Goal: Information Seeking & Learning: Check status

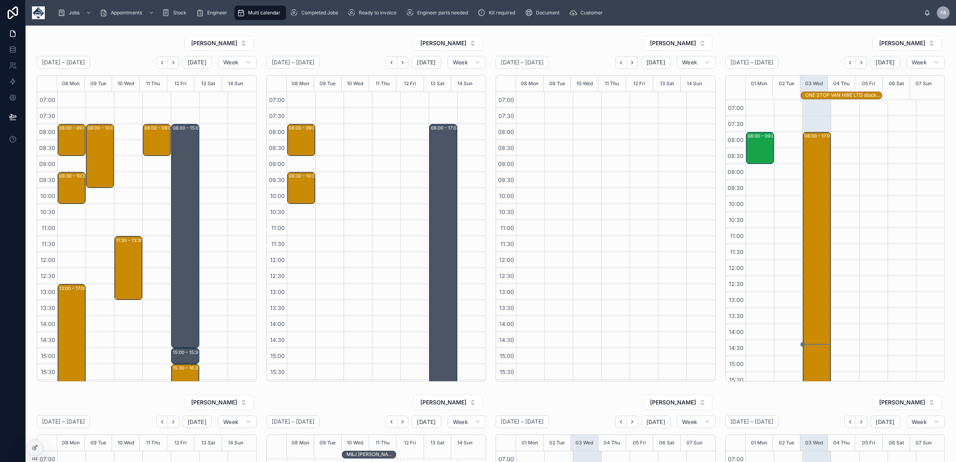
scroll to position [95, 0]
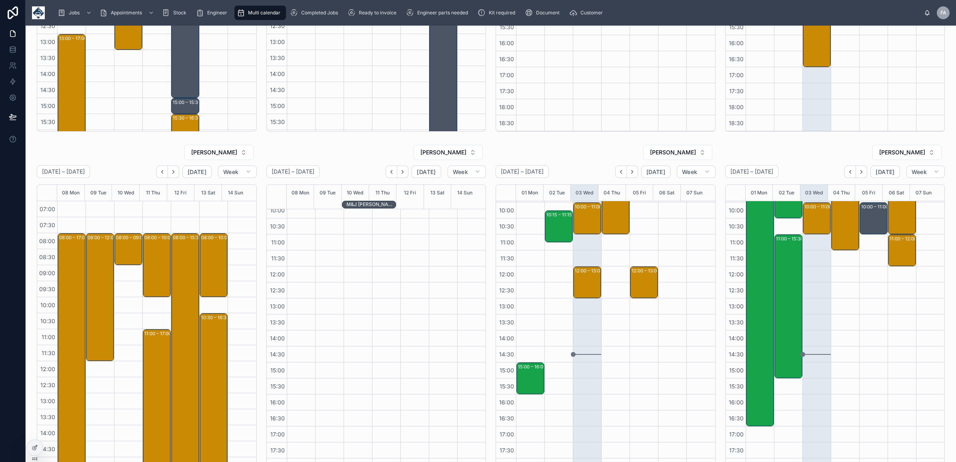
click at [870, 393] on div "08:30 – 09:30 RSPCA - 00323262 - 1 X SERVICE CALL - 8:30AM TIMED - LEYLAND - PR…" at bounding box center [873, 298] width 28 height 384
click at [663, 403] on div at bounding box center [672, 298] width 28 height 384
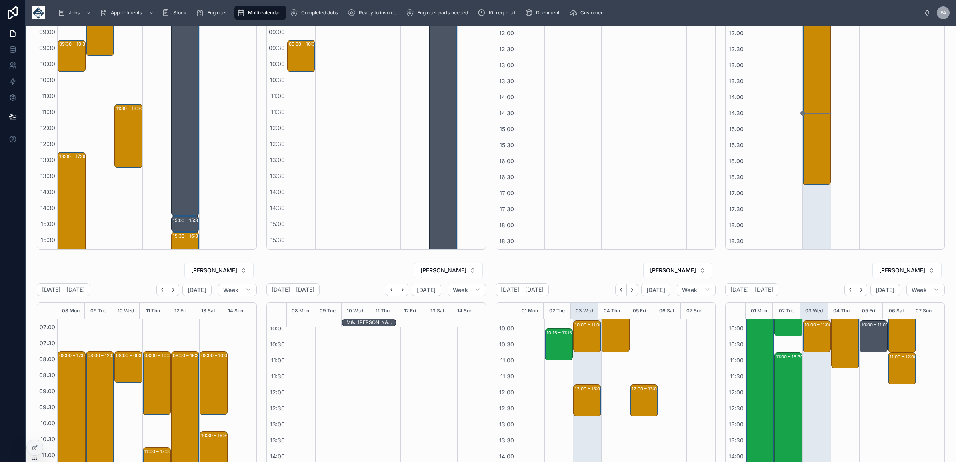
scroll to position [0, 0]
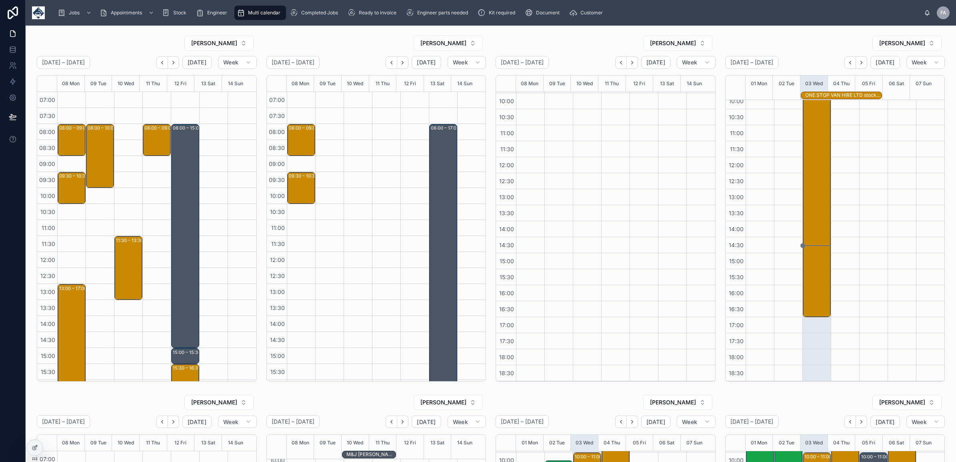
click at [201, 55] on div "RYAN MOTHILAL September 08 – 14 Today Week 08 Mon 09 Tue 10 Wed 11 Thu 12 Fri 1…" at bounding box center [147, 208] width 220 height 346
click at [190, 64] on span "Today" at bounding box center [197, 62] width 19 height 7
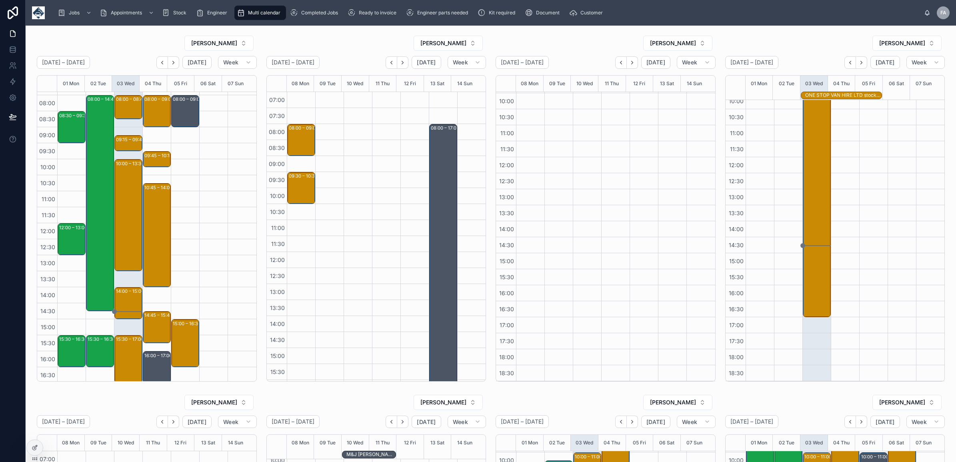
scroll to position [95, 0]
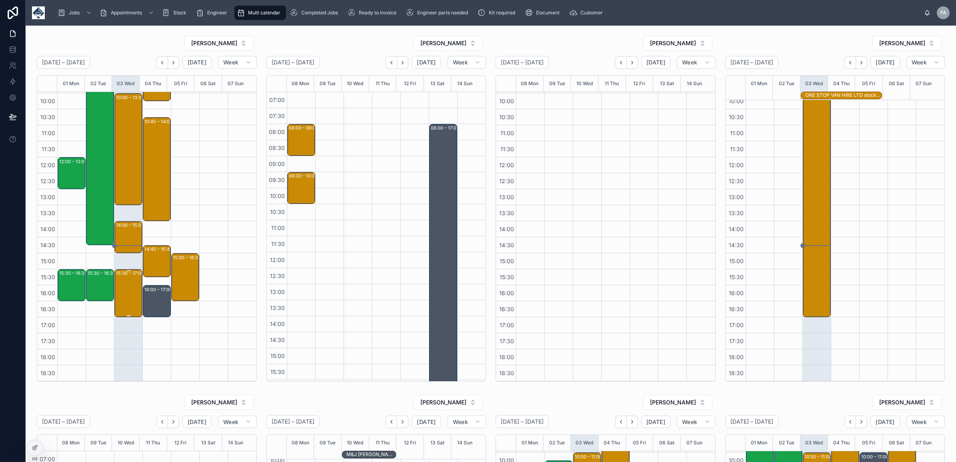
click at [120, 302] on div "15:30 – 17:00 Warburtons - Eastwood - 00323922 - 1 X DE / RE - PM (AFTER 1PM) -…" at bounding box center [129, 293] width 26 height 46
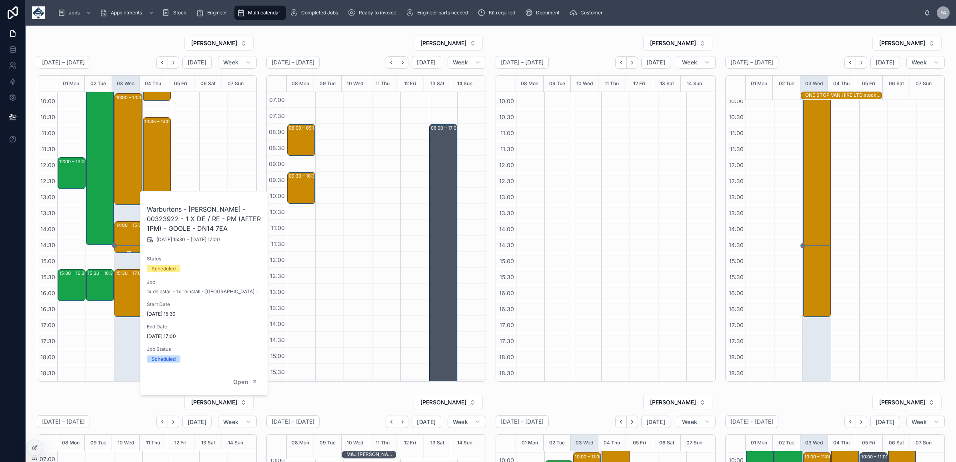
click at [118, 250] on div "14:00 – 15:00 Runtech Ltd - 1 x service calls - 00322422 - PM 1 HOURS NOTICE - …" at bounding box center [129, 237] width 26 height 30
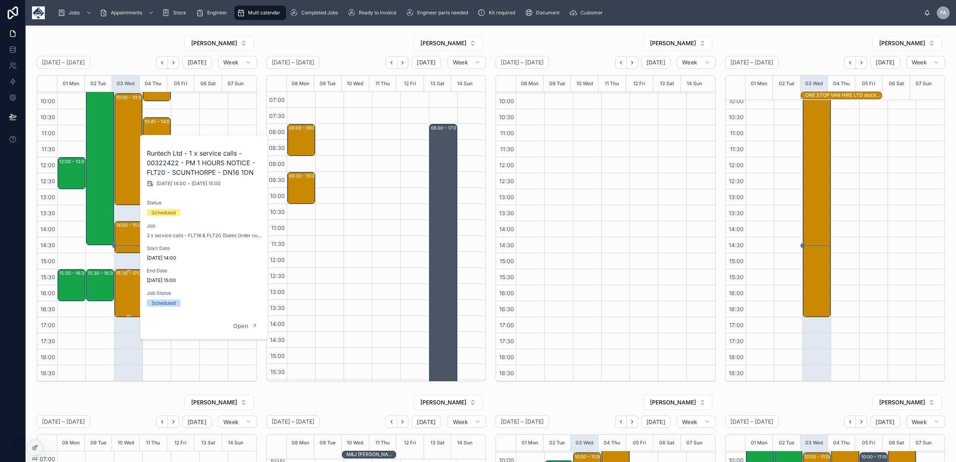
click at [118, 304] on div "15:30 – 17:00 Warburtons - Eastwood - 00323922 - 1 X DE / RE - PM (AFTER 1PM) -…" at bounding box center [129, 293] width 26 height 46
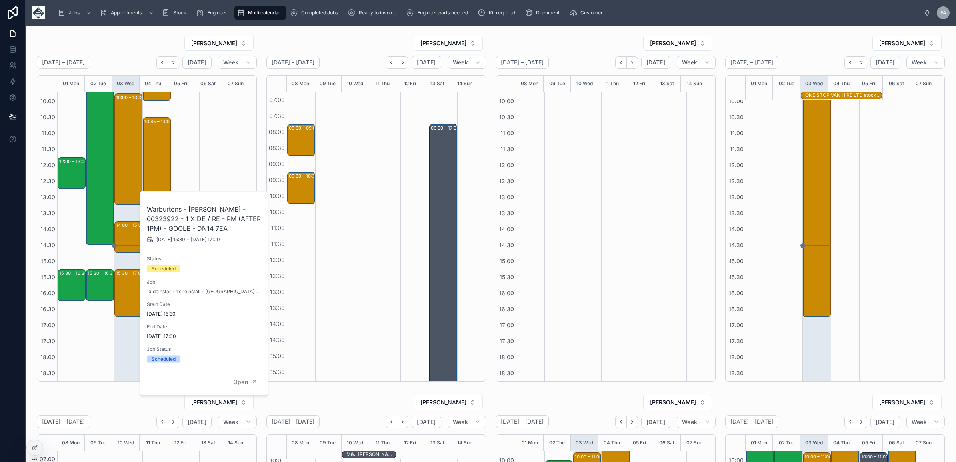
click at [124, 343] on div "08:00 – 08:45 A & F Haulage Ltd - 00323682 - 1x Repair / PN72HDE -Rotherham - S…" at bounding box center [128, 189] width 28 height 384
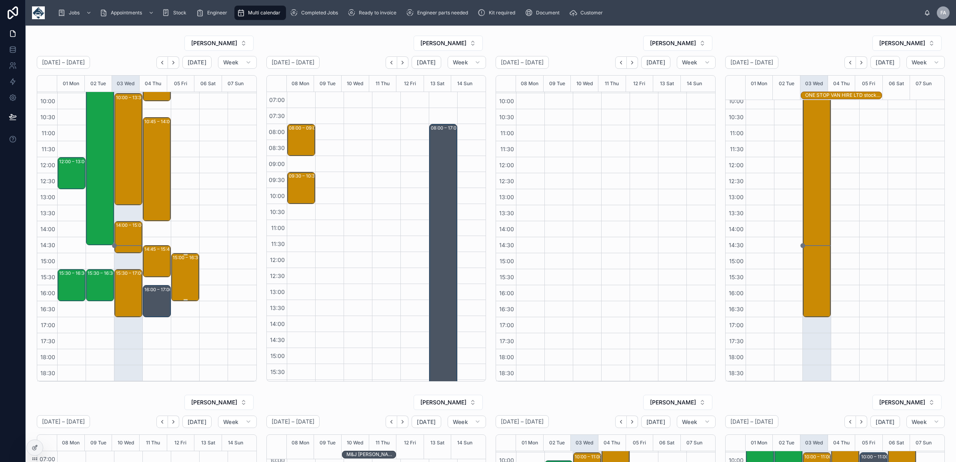
click at [179, 279] on div "15:00 – 16:30 PRASCO UK LIMITED - 00324373 - 1 X DE / RE - 1 HOURS NOTICE - DON…" at bounding box center [186, 277] width 26 height 46
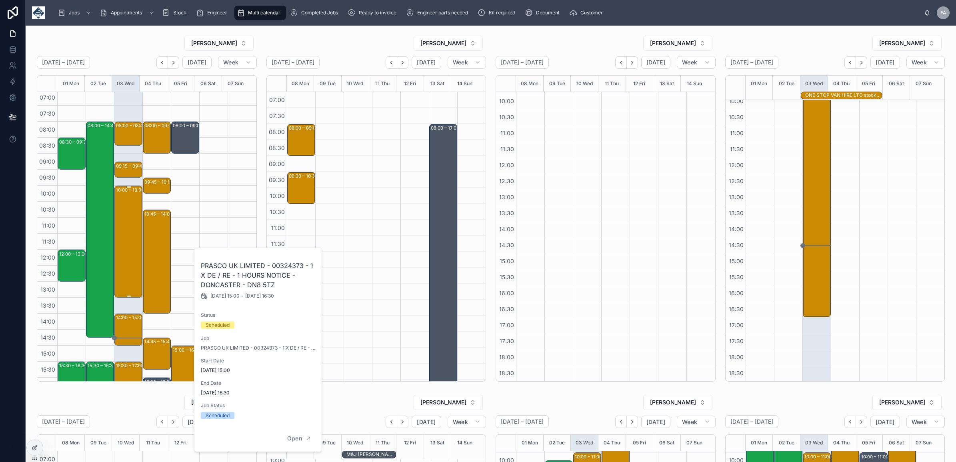
scroll to position [0, 0]
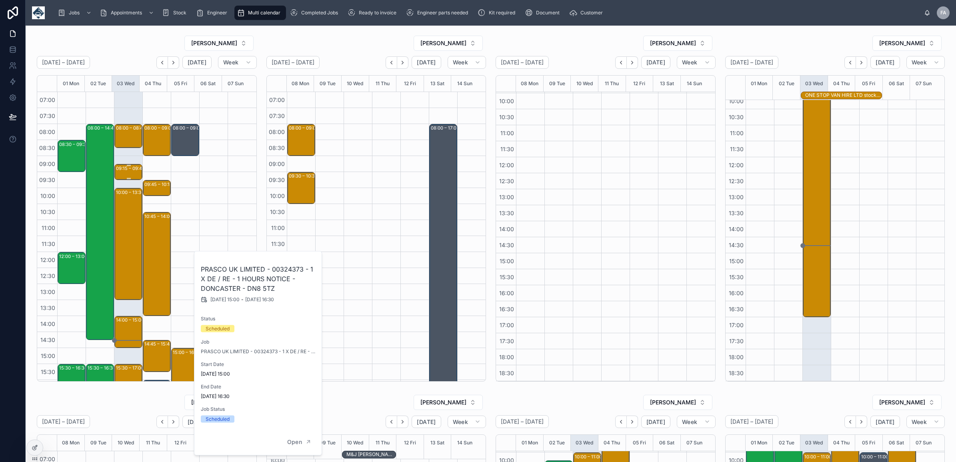
click at [127, 170] on div "09:15 – 09:45" at bounding box center [131, 168] width 31 height 8
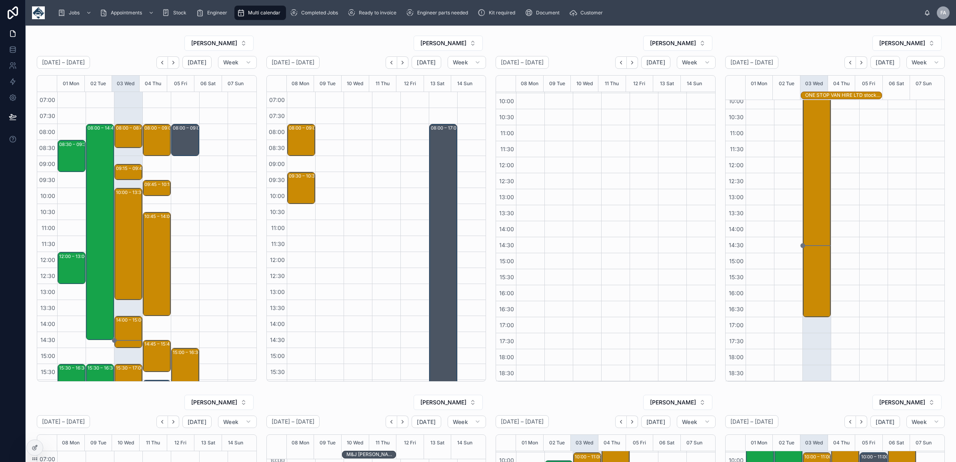
click at [212, 320] on div at bounding box center [213, 284] width 28 height 384
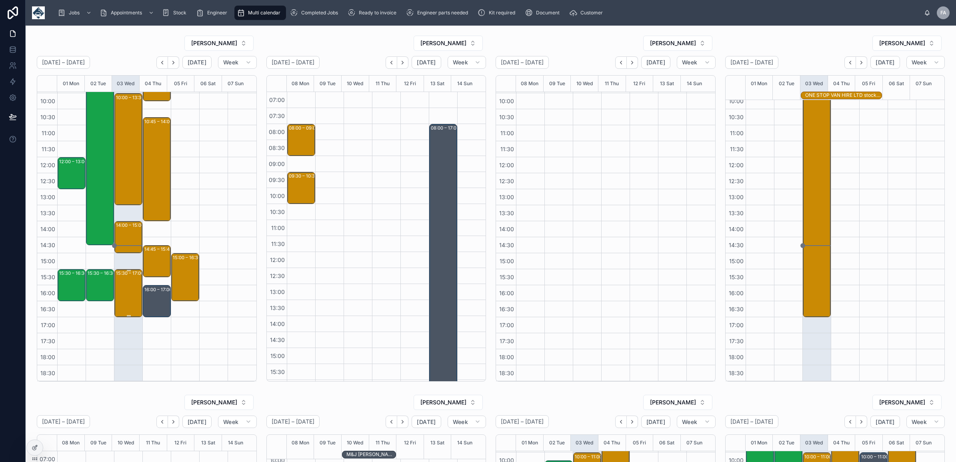
click at [120, 291] on div "15:30 – 17:00 Warburtons - Eastwood - 00323922 - 1 X DE / RE - PM (AFTER 1PM) -…" at bounding box center [129, 293] width 26 height 46
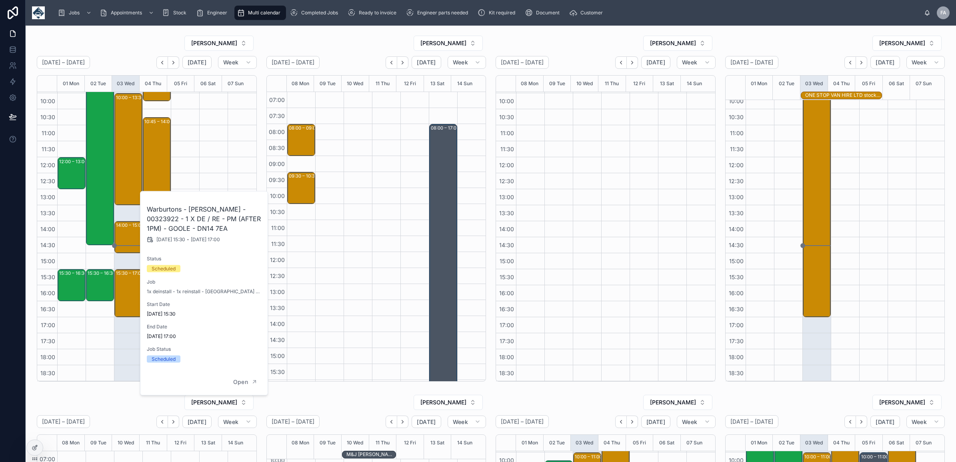
click at [132, 361] on div "08:00 – 08:45 A & F Haulage Ltd - 00323682 - 1x Repair / PN72HDE -Rotherham - S…" at bounding box center [128, 189] width 28 height 384
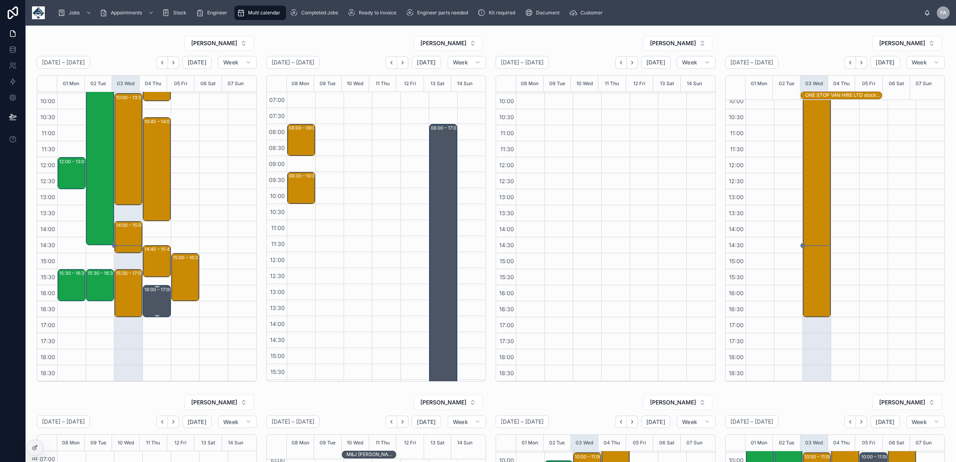
click at [163, 294] on div "16:00 – 17:00 PICK UP CODE READER - CHECK WITH OFFICE" at bounding box center [157, 301] width 26 height 30
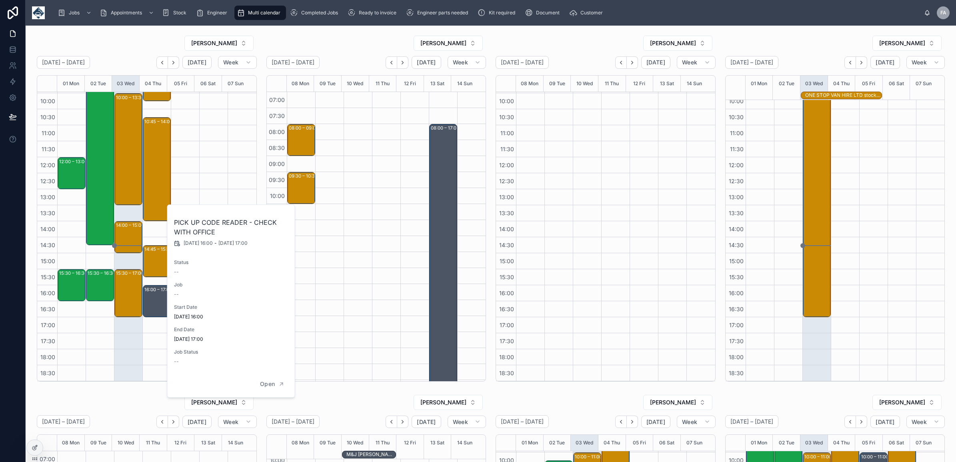
click at [142, 335] on div "08:00 – 09:00 CH4 Gas Utility & Maintenance Services Limited - 00322401 - TIMED…" at bounding box center [156, 189] width 28 height 384
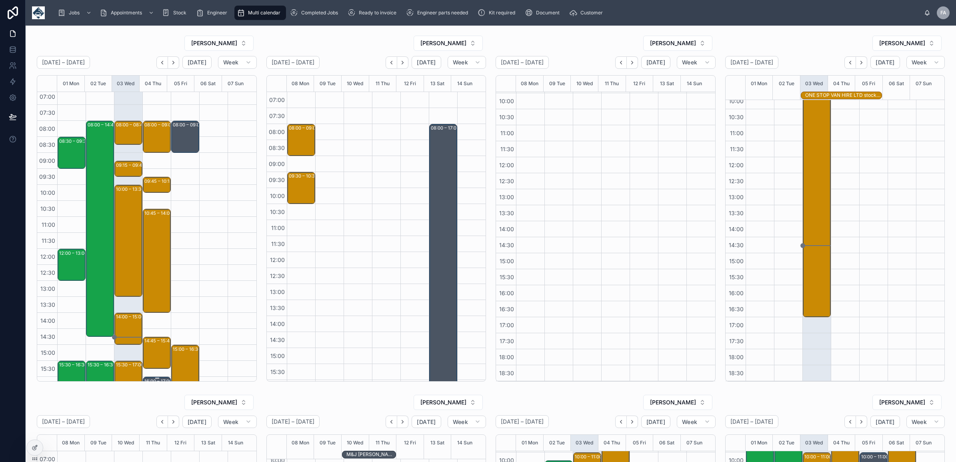
scroll to position [0, 0]
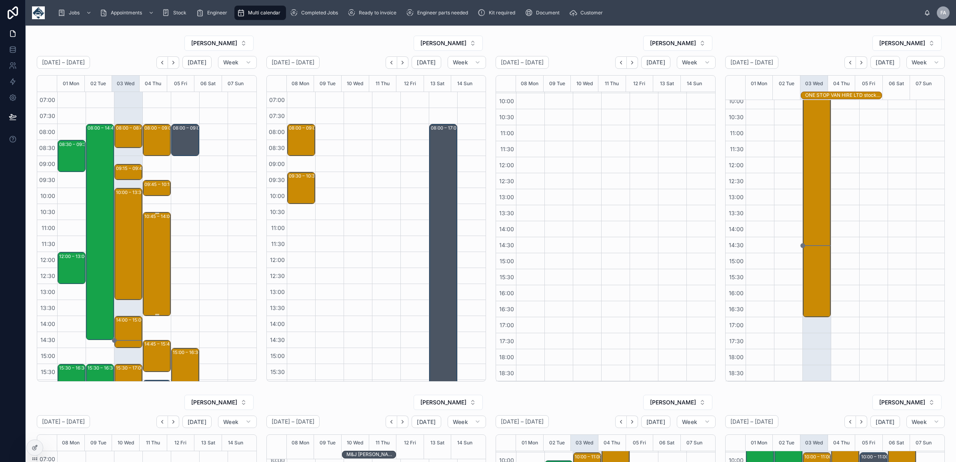
click at [151, 277] on div "10:45 – 14:00 DSV - 00317374 - 1 X INSTALLS - 1 HOURS NOTICE - IMMINGHAM - DN40…" at bounding box center [157, 264] width 26 height 102
drag, startPoint x: 151, startPoint y: 315, endPoint x: 153, endPoint y: 307, distance: 7.9
drag, startPoint x: 147, startPoint y: 356, endPoint x: 149, endPoint y: 352, distance: 4.3
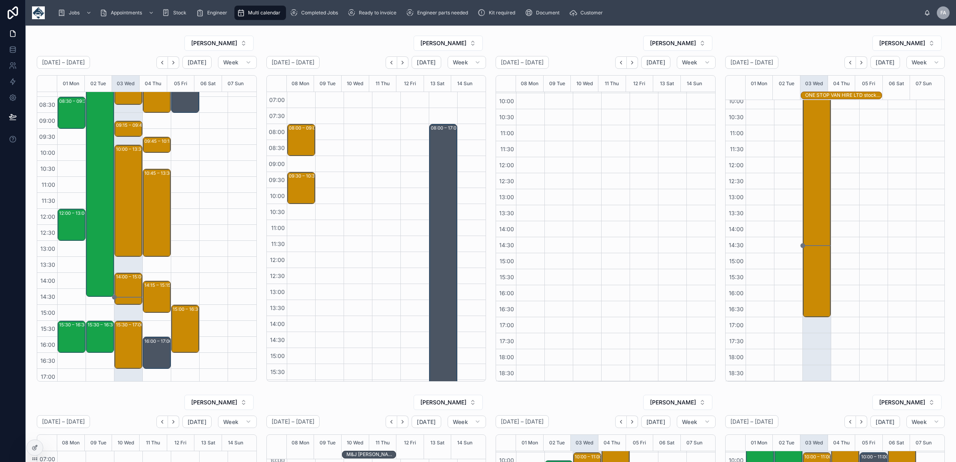
scroll to position [95, 0]
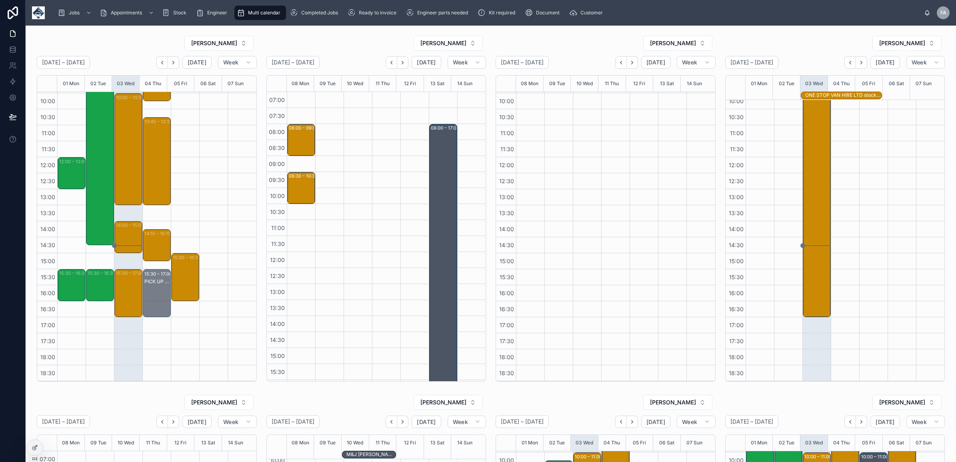
drag, startPoint x: 152, startPoint y: 286, endPoint x: 152, endPoint y: 281, distance: 5.6
drag, startPoint x: 158, startPoint y: 241, endPoint x: 158, endPoint y: 252, distance: 10.8
click at [215, 338] on div at bounding box center [213, 189] width 28 height 384
click at [124, 313] on div "15:30 – 17:00 Warburtons - Eastwood - 00323922 - 1 X DE / RE - PM (AFTER 1PM) -…" at bounding box center [129, 293] width 26 height 46
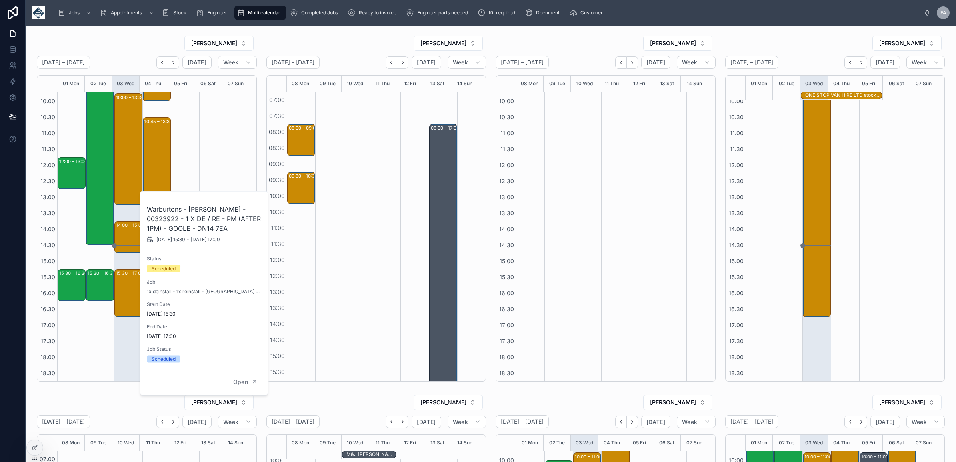
click at [123, 364] on div "08:00 – 08:45 A & F Haulage Ltd - 00323682 - 1x Repair / PN72HDE -Rotherham - S…" at bounding box center [128, 189] width 28 height 384
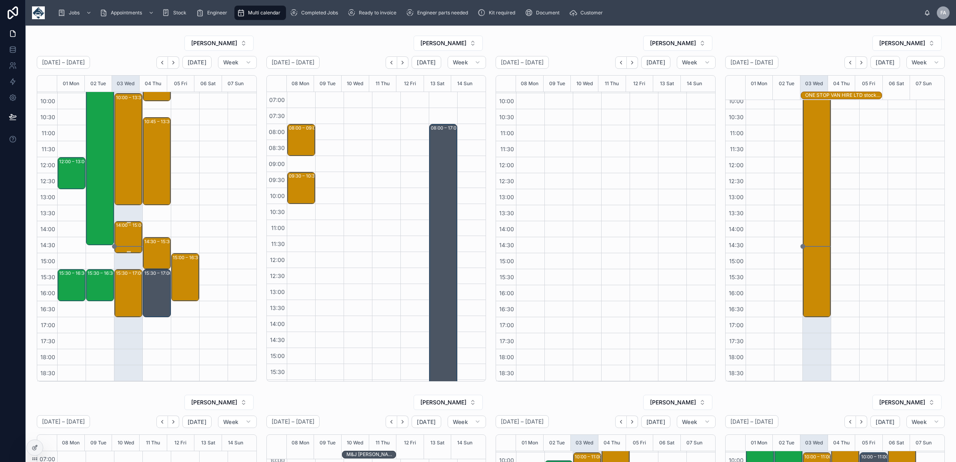
scroll to position [0, 0]
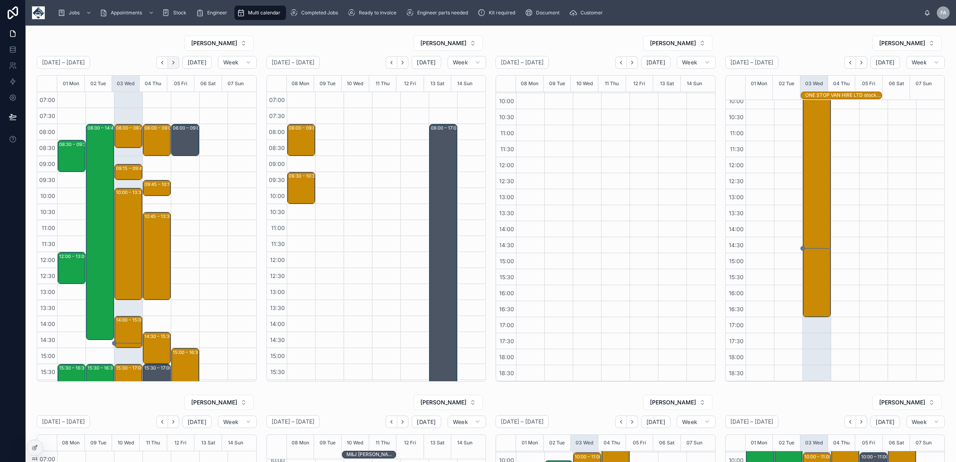
click at [175, 61] on icon "Next" at bounding box center [173, 63] width 6 height 6
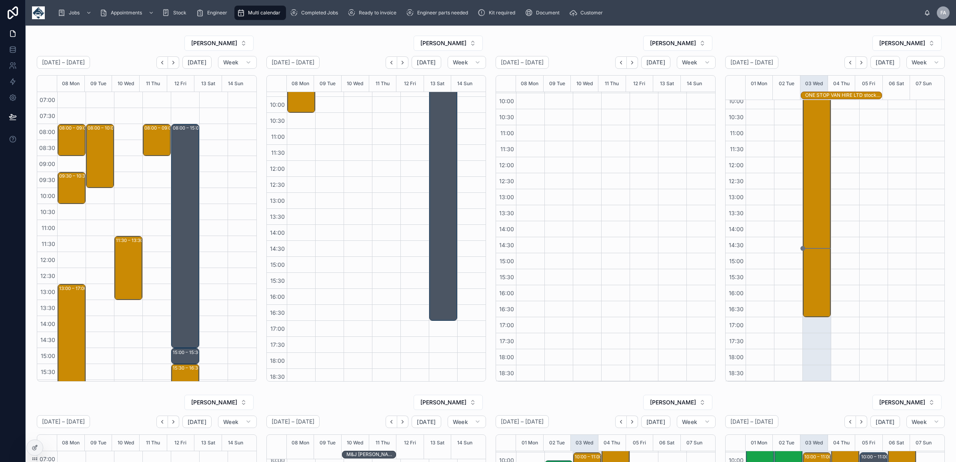
scroll to position [95, 0]
drag, startPoint x: 204, startPoint y: 65, endPoint x: 108, endPoint y: 396, distance: 344.7
click at [204, 65] on button "Today" at bounding box center [196, 62] width 29 height 13
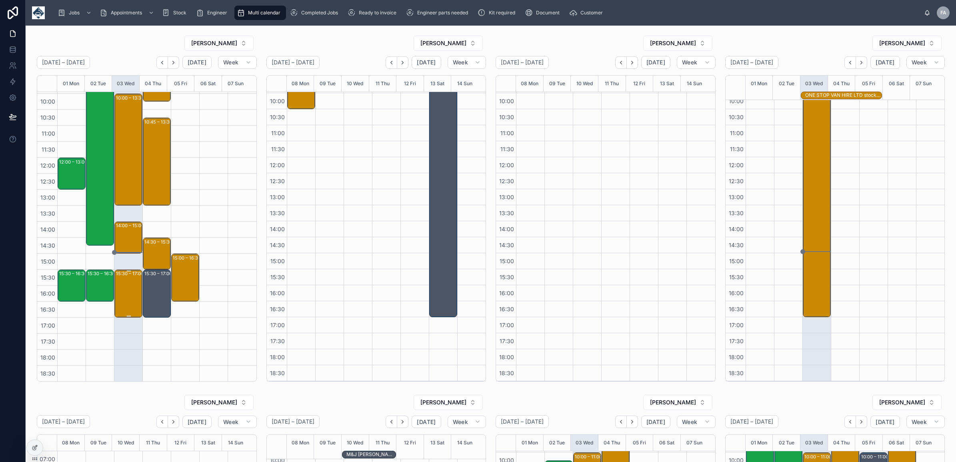
scroll to position [95, 0]
click at [134, 236] on div "14:00 – 15:00 Runtech Ltd - 1 x service calls - 00322422 - PM 1 HOURS NOTICE - …" at bounding box center [129, 237] width 26 height 30
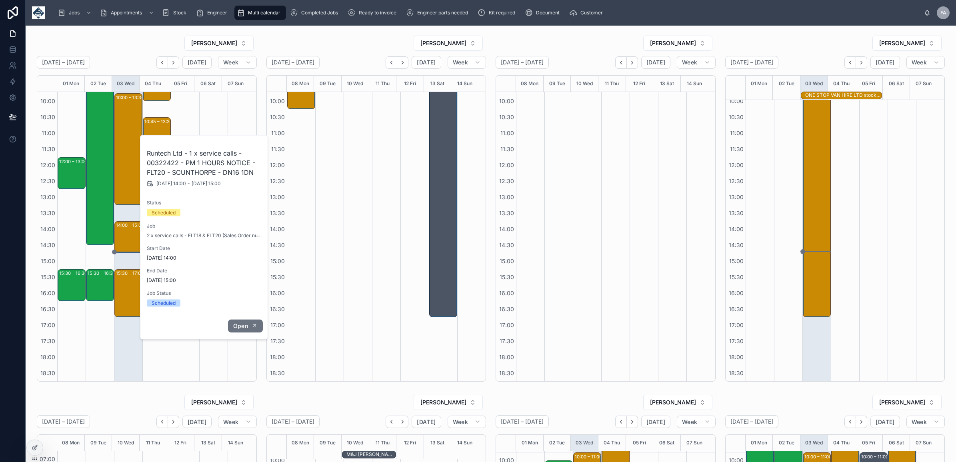
click at [240, 326] on span "Open" at bounding box center [240, 325] width 15 height 7
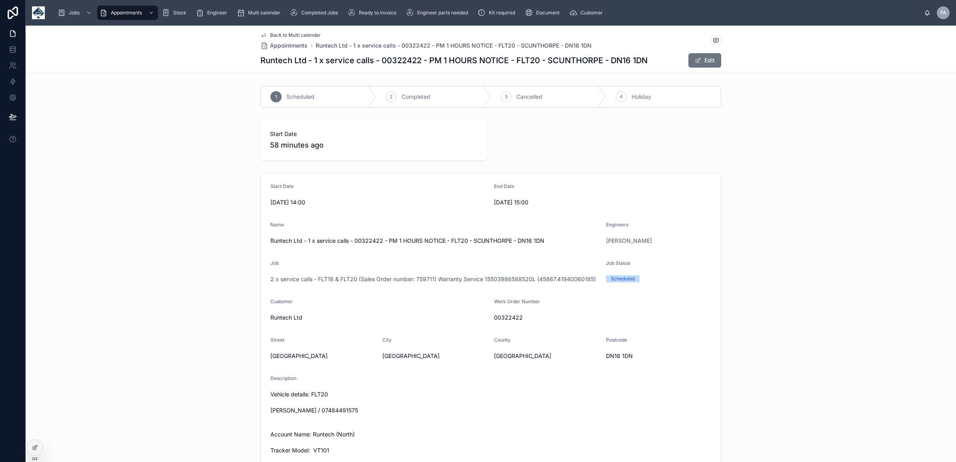
click at [504, 319] on span "00322422" at bounding box center [602, 317] width 217 height 8
copy span "00322422"
click at [281, 35] on span "Back to Multi calendar" at bounding box center [295, 35] width 51 height 6
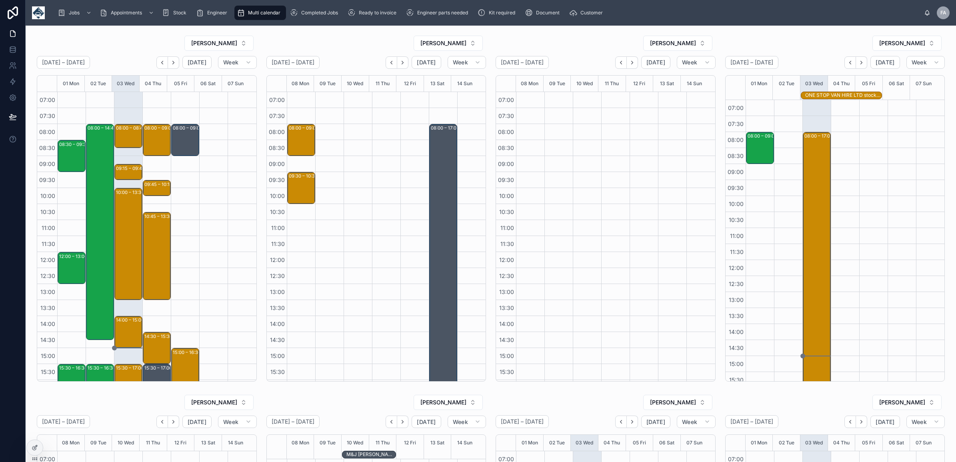
scroll to position [95, 0]
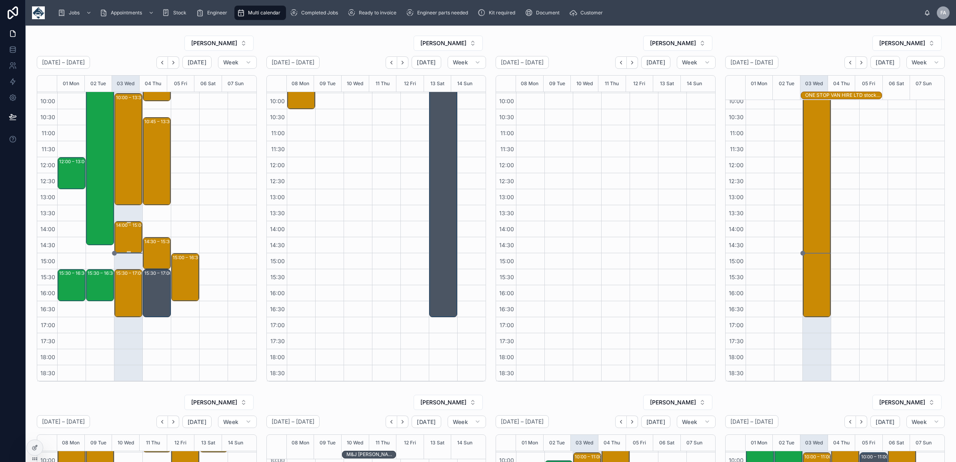
click at [120, 227] on div "14:00 – 15:00" at bounding box center [131, 225] width 30 height 8
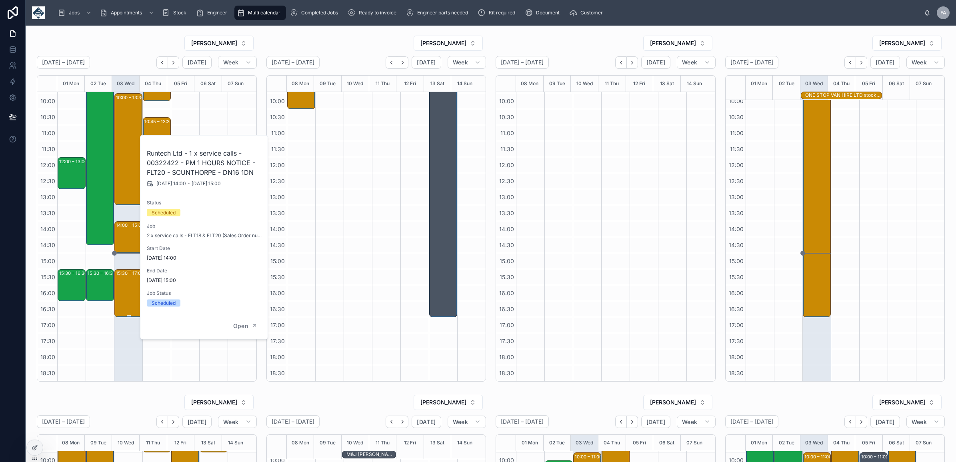
click at [129, 298] on div "15:30 – 17:00 Warburtons - Eastwood - 00323922 - 1 X DE / RE - PM (AFTER 1PM) -…" at bounding box center [129, 293] width 26 height 46
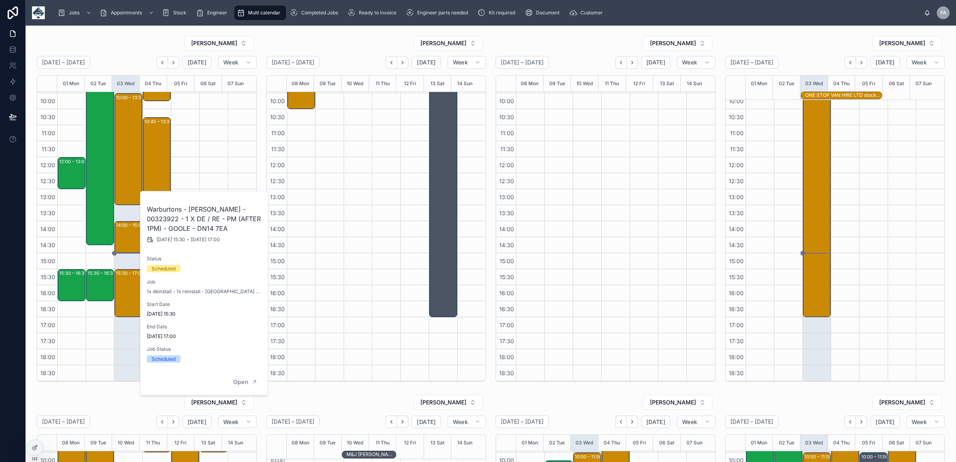
click at [237, 208] on h2 "Warburtons - Eastwood - 00323922 - 1 X DE / RE - PM (AFTER 1PM) - GOOLE - DN14 …" at bounding box center [204, 218] width 115 height 29
copy h2 "00323922"
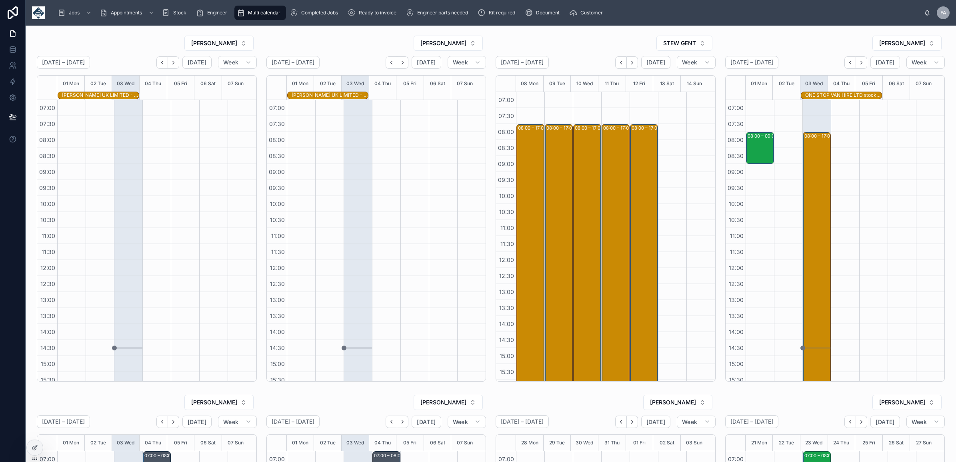
scroll to position [95, 0]
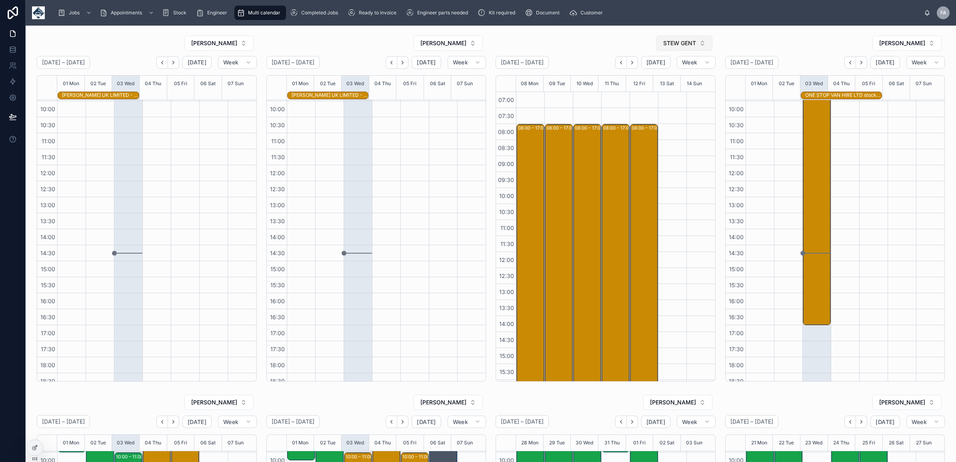
click at [664, 41] on span "STEW GENT" at bounding box center [679, 43] width 33 height 8
type input "****"
click at [664, 79] on span "RICHARD FORD" at bounding box center [656, 76] width 46 height 8
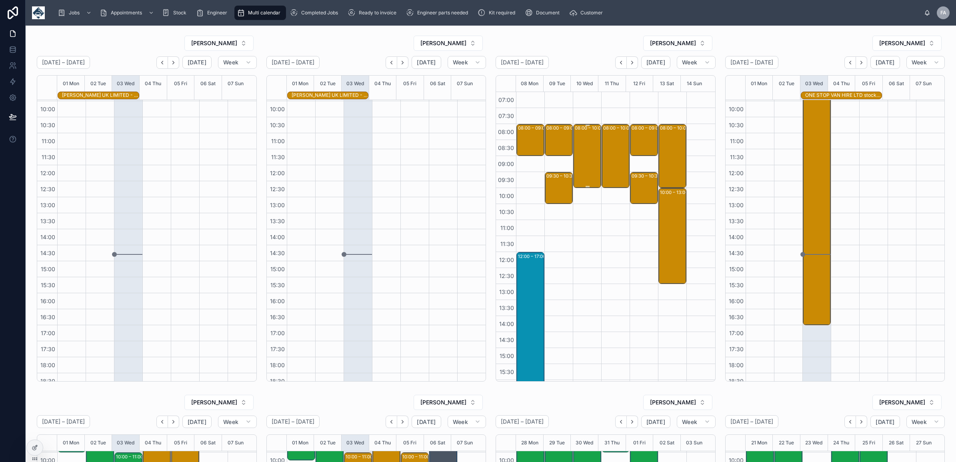
click at [580, 173] on div "08:00 – 10:00 Ware Construction South West Limited - 1x deinstall - 1xde/re - t…" at bounding box center [588, 156] width 26 height 62
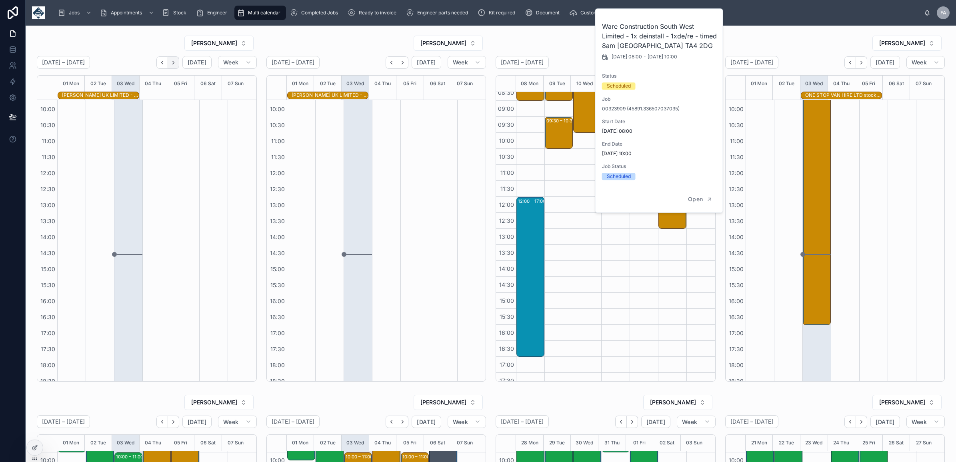
scroll to position [45, 0]
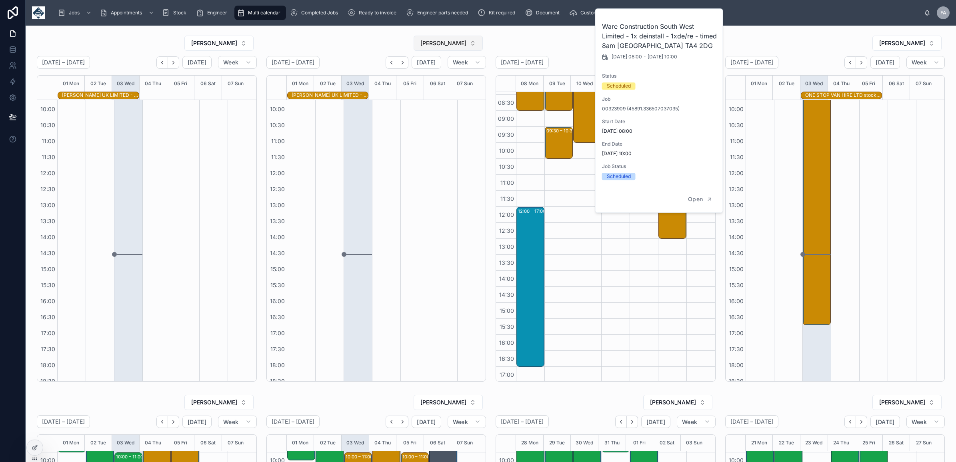
click at [472, 43] on button "NICK WATSON" at bounding box center [447, 43] width 69 height 15
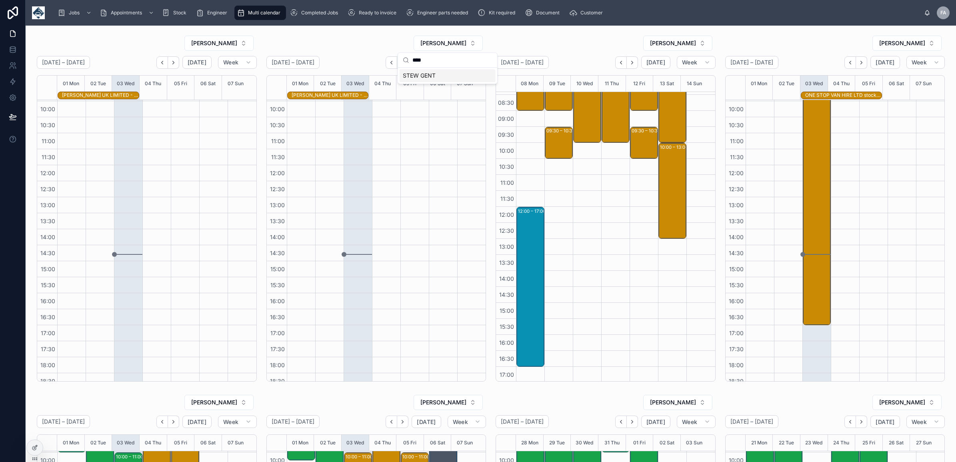
type input "****"
click at [436, 76] on div "STEW GENT" at bounding box center [447, 75] width 96 height 13
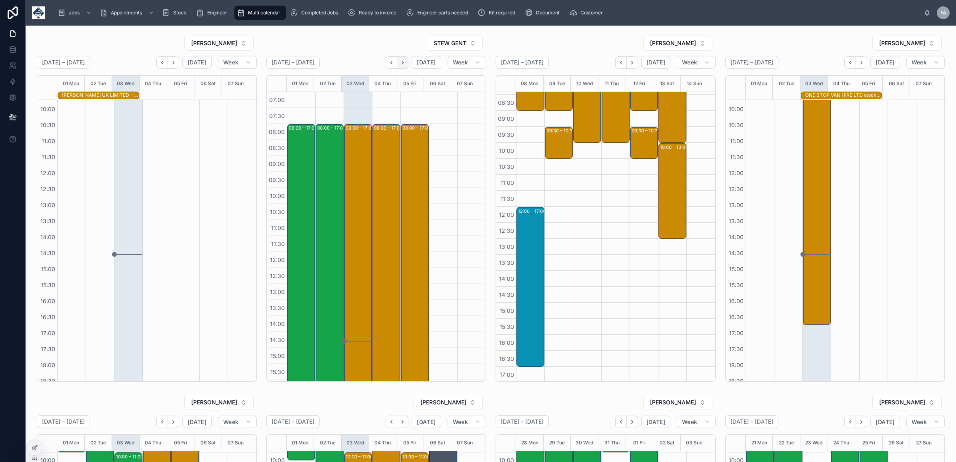
click at [399, 60] on icon "Next" at bounding box center [402, 63] width 6 height 6
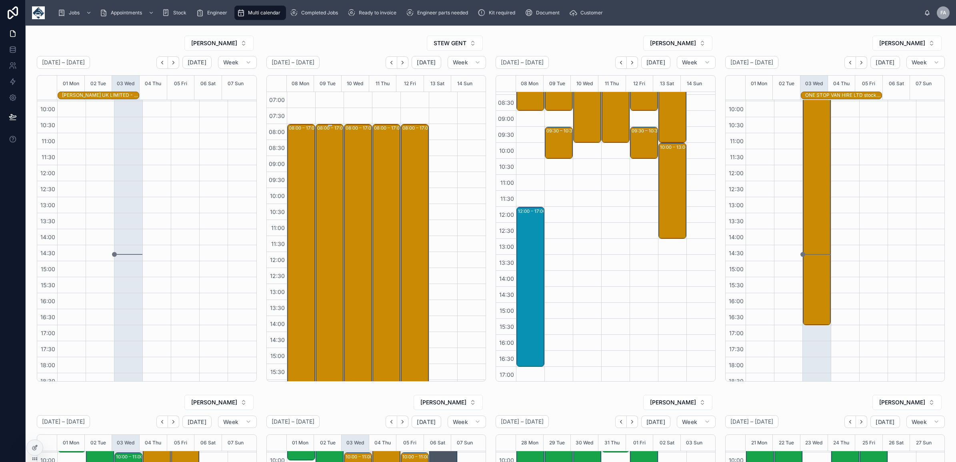
click at [337, 180] on div "08:00 – 17:00 Glanville Cleansing Ltd - 00322418 - TN360 CAMERAS X 107 DVR X 10…" at bounding box center [330, 268] width 26 height 286
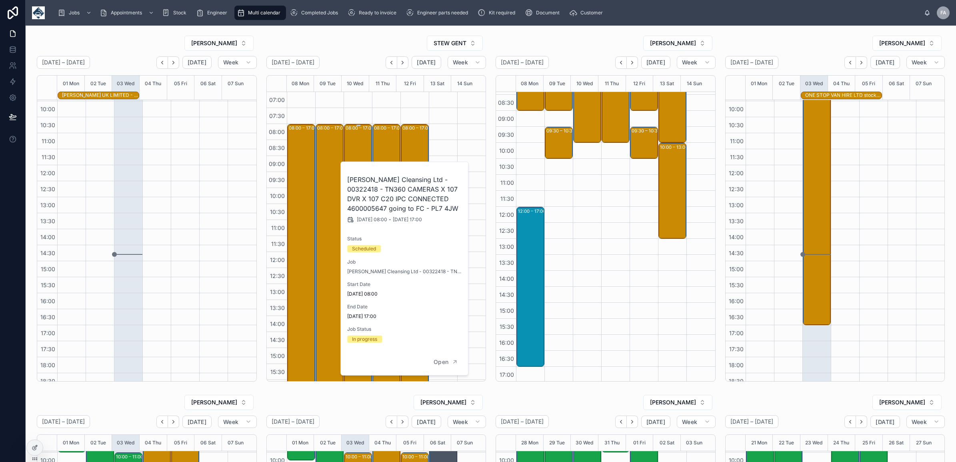
click at [344, 151] on div "08:00 – 17:00 Glanville Cleansing Ltd - 00322418 - TN360 CAMERAS X 107 DVR X 10…" at bounding box center [357, 267] width 27 height 287
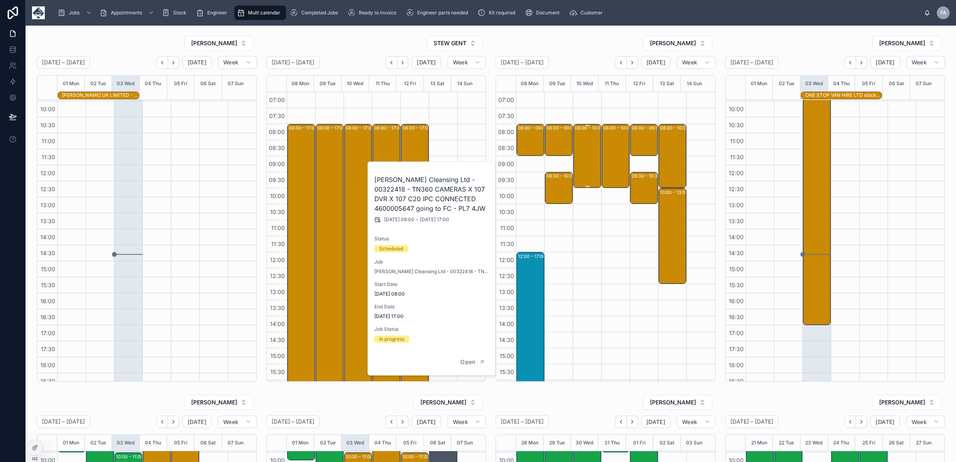
click at [575, 159] on div "08:00 – 10:00 Ware Construction South West Limited - 1x deinstall - 1xde/re - t…" at bounding box center [588, 156] width 26 height 62
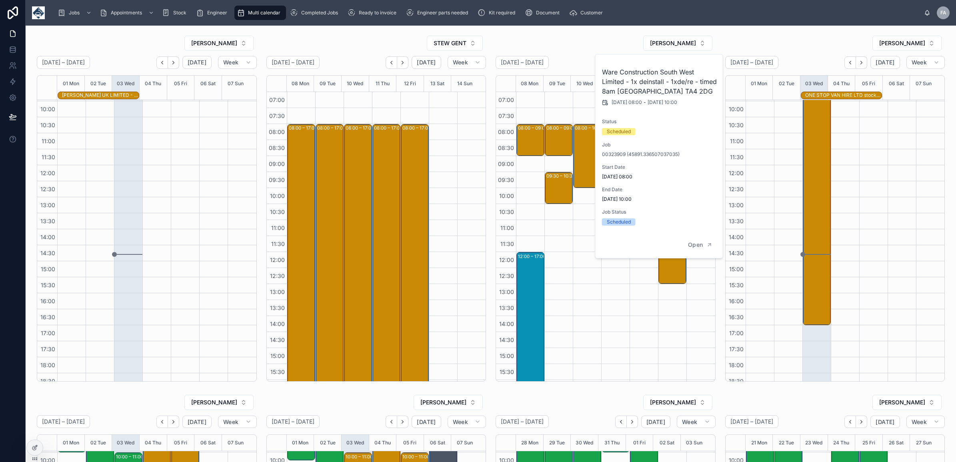
click at [578, 250] on div "08:00 – 10:00 Ware Construction South West Limited - 1x deinstall - 1xde/re - t…" at bounding box center [587, 284] width 28 height 384
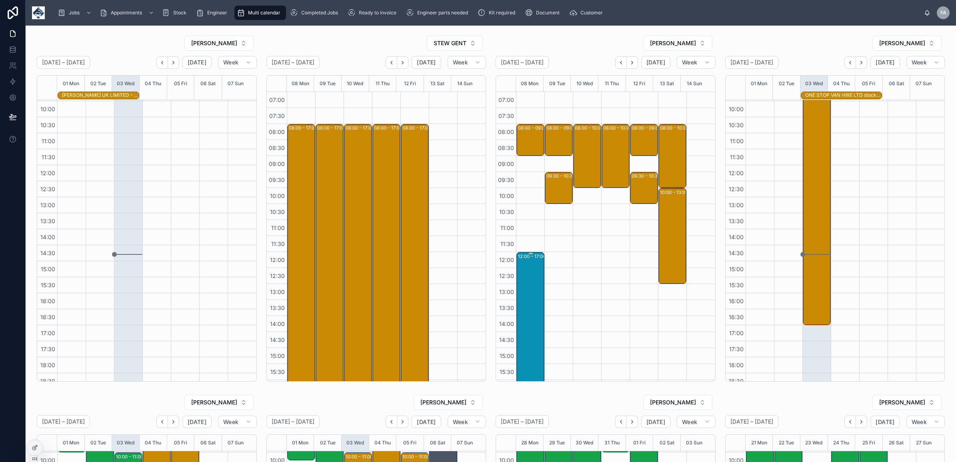
click at [522, 308] on div "12:00 – 17:00 HALF DAY HOLIDAY" at bounding box center [531, 332] width 26 height 158
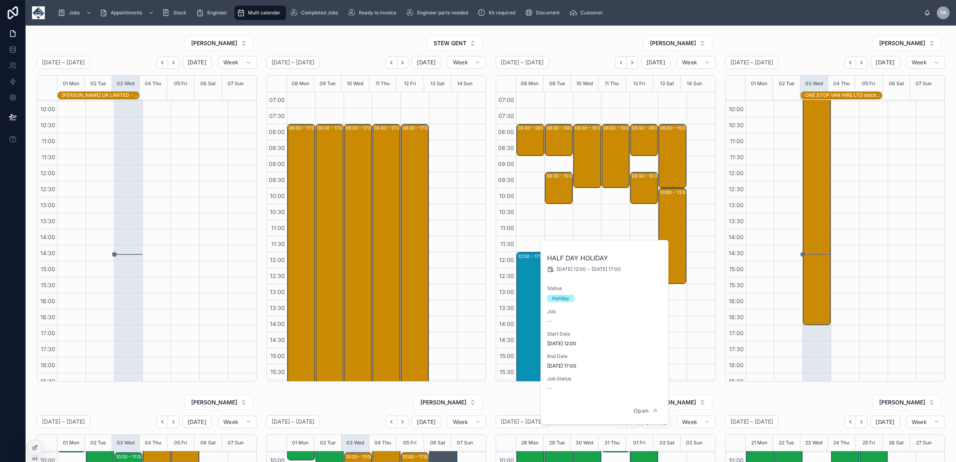
click at [573, 219] on div "08:00 – 10:00 Ware Construction South West Limited - 1x deinstall - 1xde/re - t…" at bounding box center [587, 284] width 28 height 384
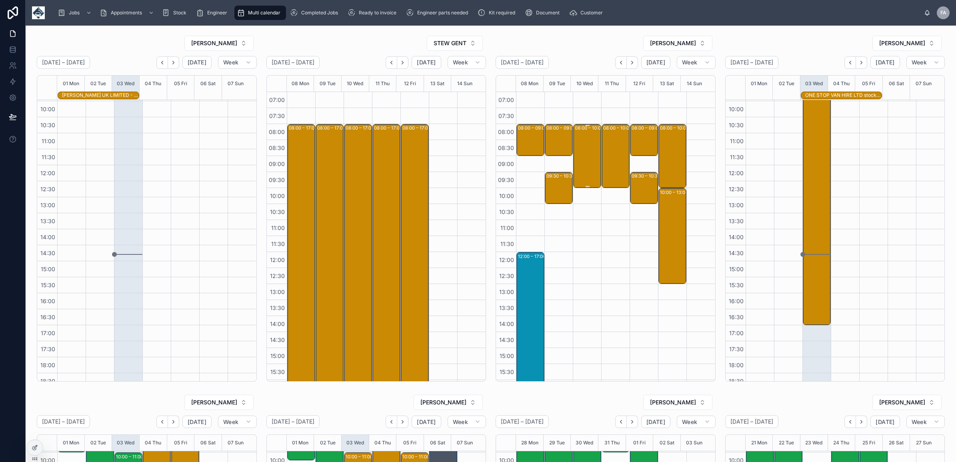
click at [579, 171] on div "08:00 – 10:00 Ware Construction South West Limited - 1x deinstall - 1xde/re - t…" at bounding box center [588, 156] width 26 height 62
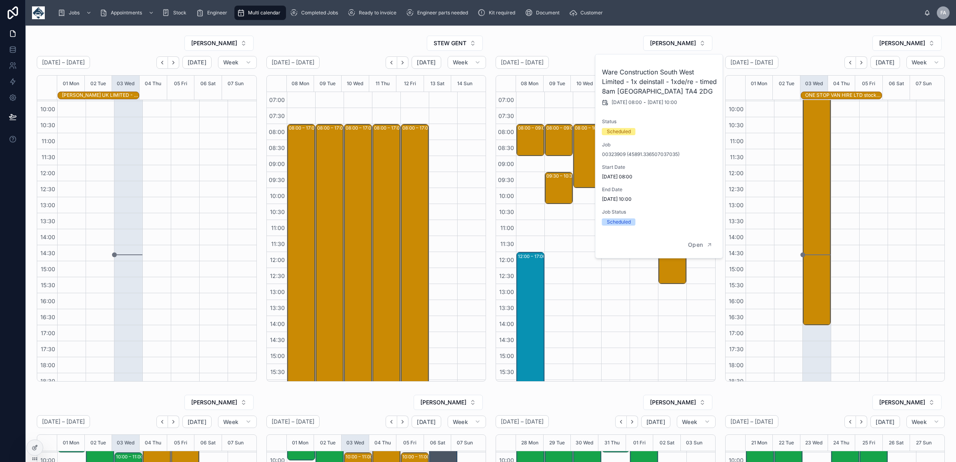
click at [602, 356] on div "08:00 – 10:00 Prolius Limited - 00324109 - 8AM TIMED ARRIVAL - 2 X INSTALLS - N…" at bounding box center [615, 284] width 28 height 384
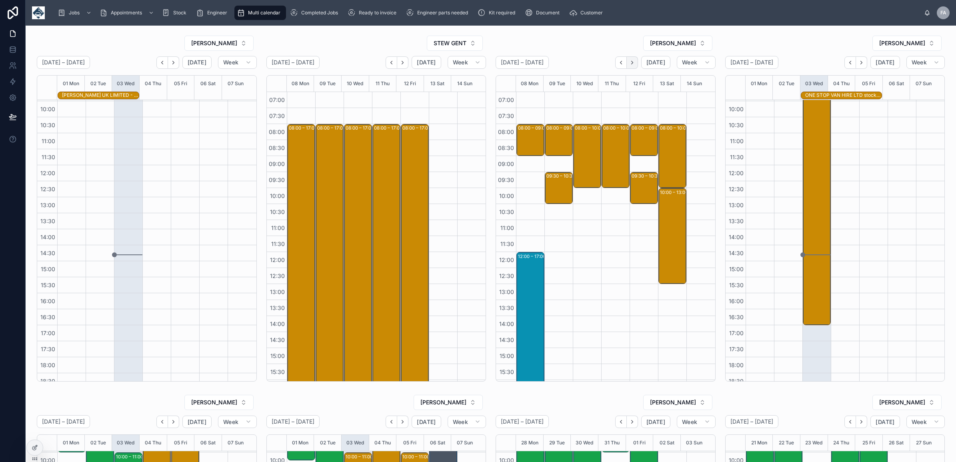
click at [629, 60] on icon "Next" at bounding box center [632, 63] width 6 height 6
